Goal: Use online tool/utility: Use online tool/utility

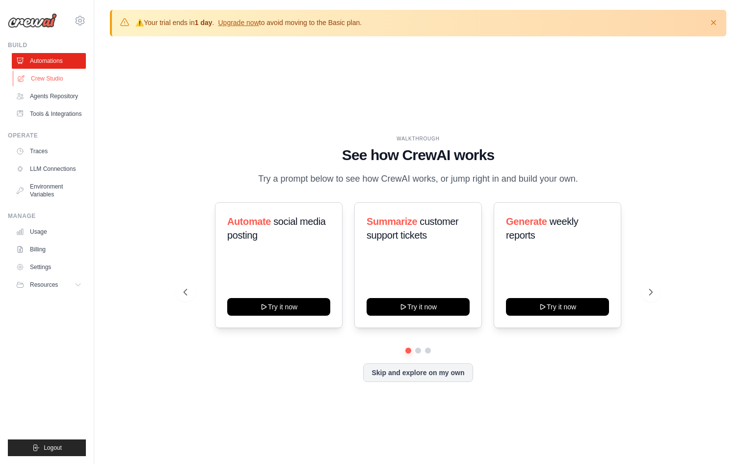
click at [41, 81] on link "Crew Studio" at bounding box center [50, 79] width 74 height 16
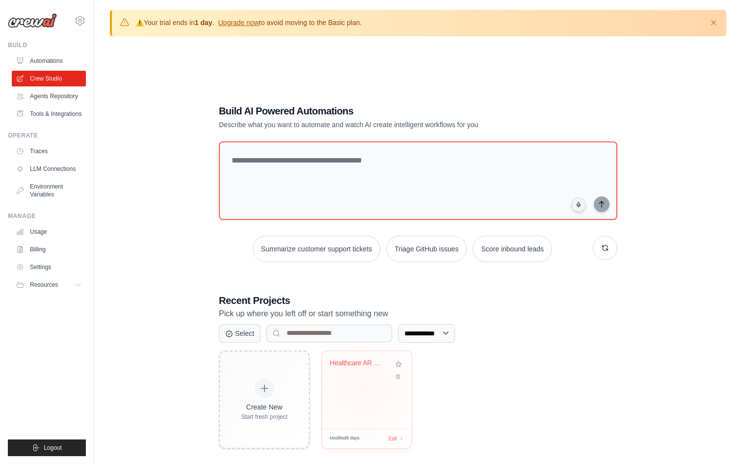
click at [363, 388] on div "Healthcare AR Claims Resolution Orc..." at bounding box center [367, 390] width 90 height 78
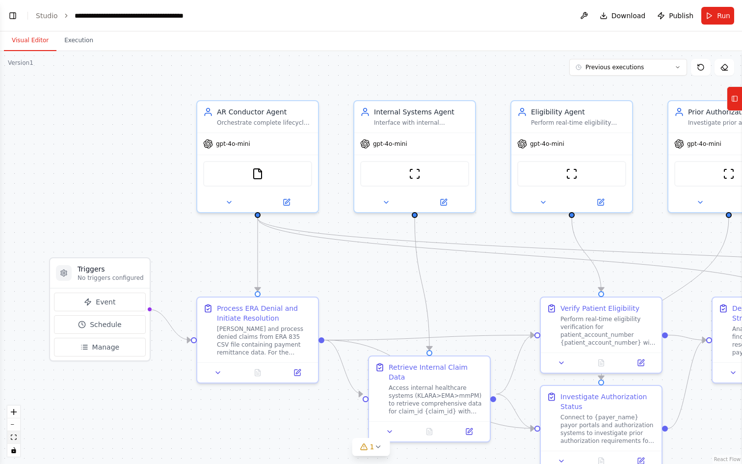
scroll to position [6955, 0]
click at [16, 442] on button "fit view" at bounding box center [13, 437] width 13 height 13
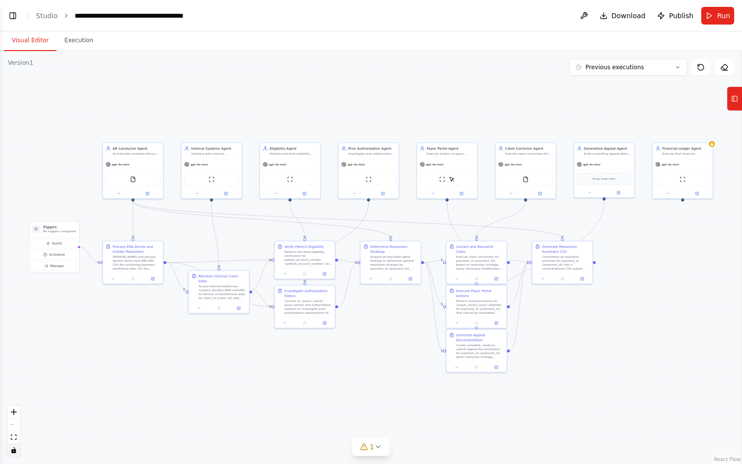
click at [14, 452] on icon "toggle interactivity" at bounding box center [13, 450] width 4 height 6
click at [16, 410] on icon "zoom in" at bounding box center [14, 412] width 6 height 6
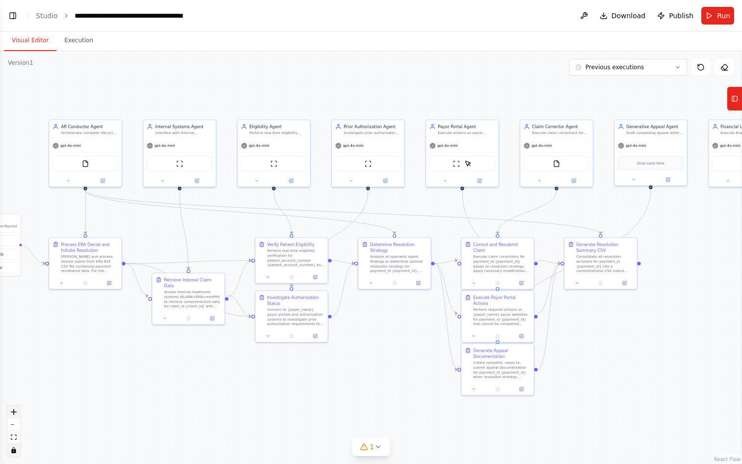
click at [16, 410] on icon "zoom in" at bounding box center [14, 412] width 6 height 6
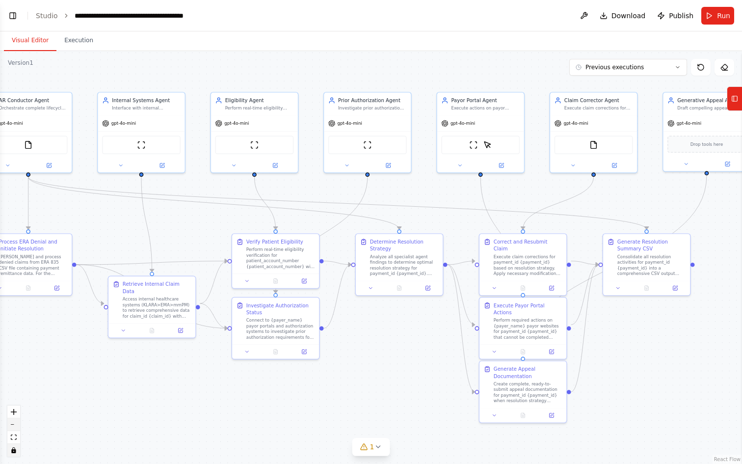
click at [16, 419] on button "zoom out" at bounding box center [13, 424] width 13 height 13
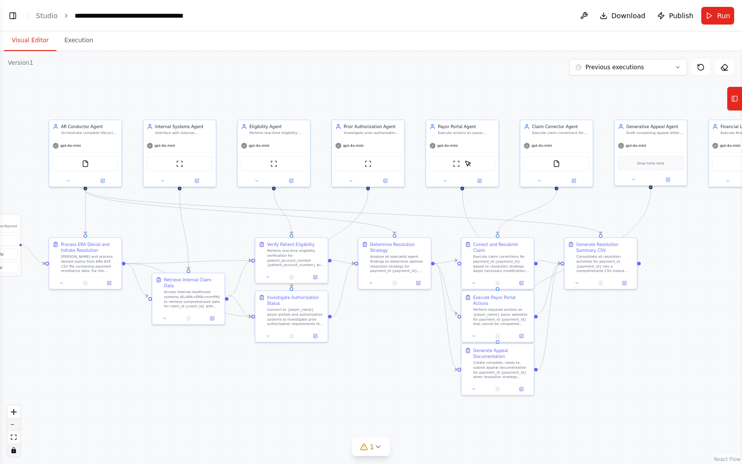
click at [16, 419] on button "zoom out" at bounding box center [13, 424] width 13 height 13
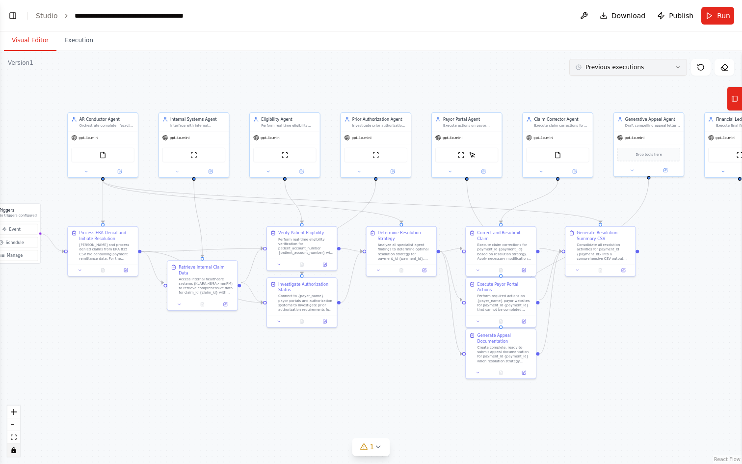
click at [658, 73] on button "Previous executions" at bounding box center [628, 67] width 118 height 17
click at [624, 111] on button "10/9/2025" at bounding box center [628, 118] width 118 height 16
click at [588, 117] on div "10/9/2025" at bounding box center [634, 118] width 98 height 8
click at [504, 377] on div ".deletable-edge-delete-btn { width: 20px; height: 20px; border: 0px solid #ffff…" at bounding box center [371, 257] width 742 height 413
click at [502, 373] on div ".deletable-edge-delete-btn { width: 20px; height: 20px; border: 0px solid #ffff…" at bounding box center [371, 257] width 742 height 413
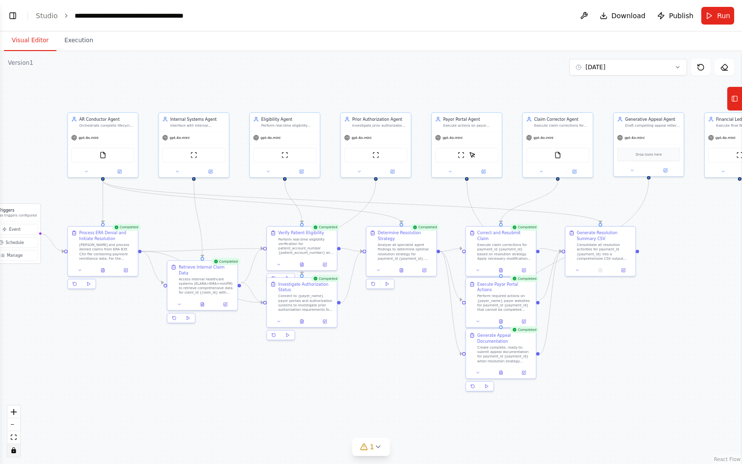
click at [14, 452] on icon "toggle interactivity" at bounding box center [13, 450] width 4 height 6
click at [502, 372] on icon at bounding box center [501, 372] width 3 height 4
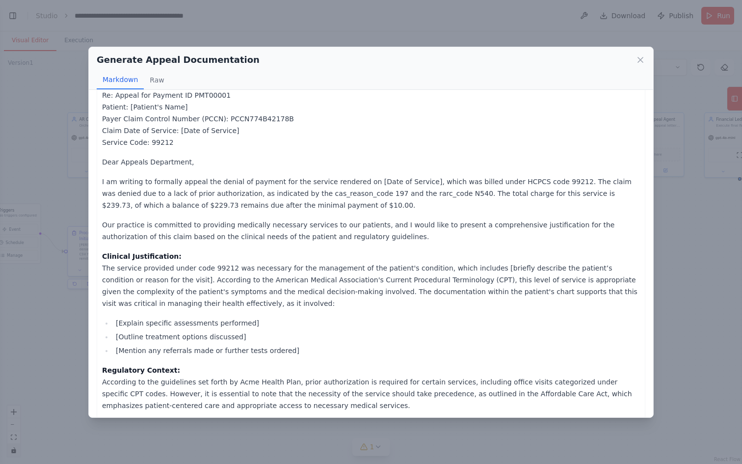
scroll to position [0, 0]
